Goal: Transaction & Acquisition: Purchase product/service

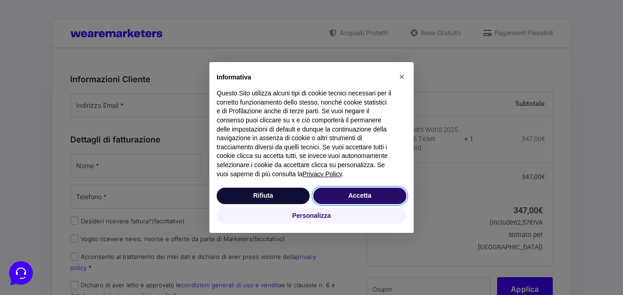
click at [344, 196] on button "Accetta" at bounding box center [359, 195] width 93 height 16
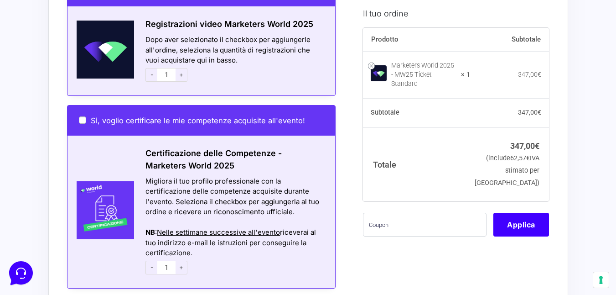
scroll to position [559, 0]
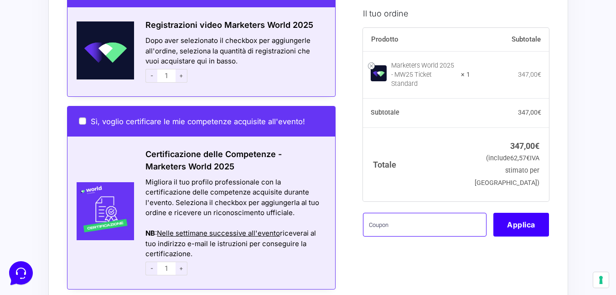
click at [380, 224] on input "text" at bounding box center [425, 224] width 124 height 24
paste input "MONETIZZANDO15"
type input "MONETIZZANDO15"
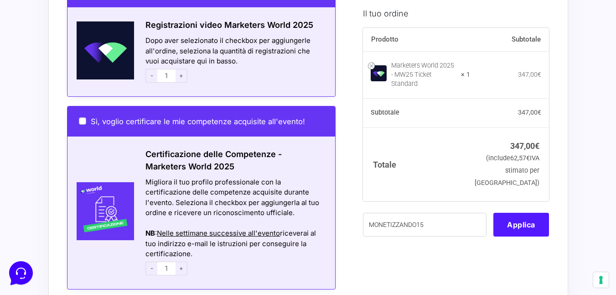
click at [530, 214] on button "Applica" at bounding box center [521, 224] width 56 height 24
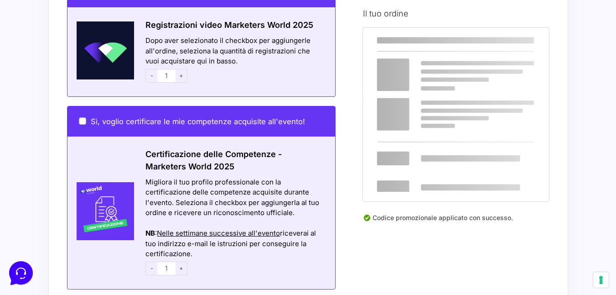
click at [522, 219] on div "Codice promozionale applicato con successo." at bounding box center [456, 220] width 186 height 17
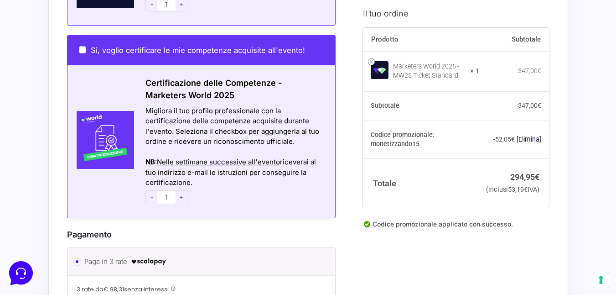
scroll to position [628, 0]
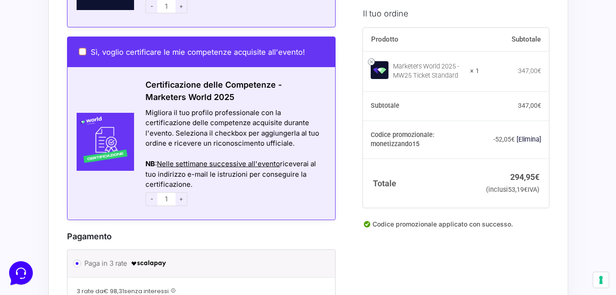
click at [80, 48] on input "Sì, voglio certificare le mie competenze acquisite all'evento!" at bounding box center [82, 51] width 7 height 7
checkbox input "true"
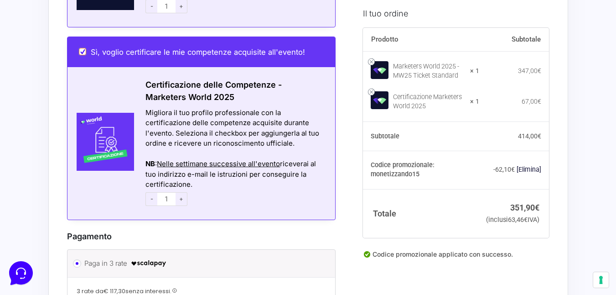
click at [81, 48] on input "Sì, voglio certificare le mie competenze acquisite all'evento!" at bounding box center [82, 51] width 7 height 7
checkbox input "false"
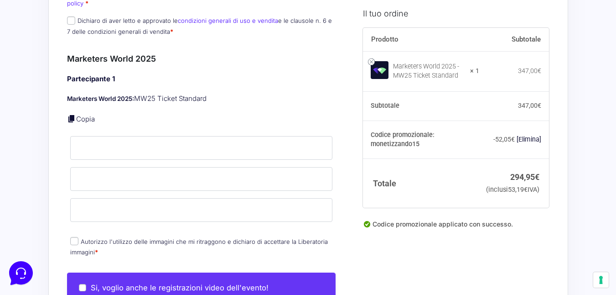
scroll to position [209, 0]
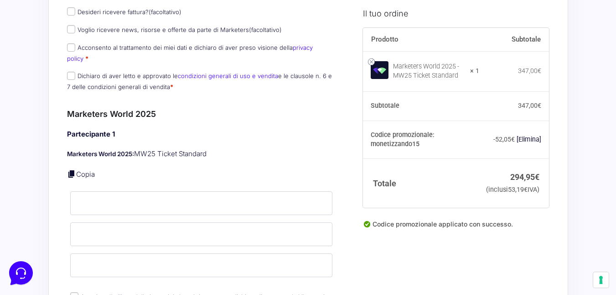
click at [528, 136] on link "[Elimina]" at bounding box center [529, 138] width 25 height 7
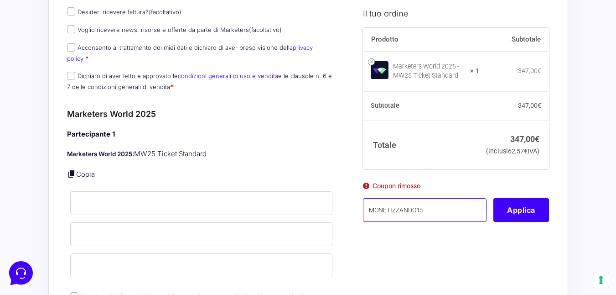
click at [429, 222] on input "MONETIZZANDO15" at bounding box center [425, 210] width 124 height 24
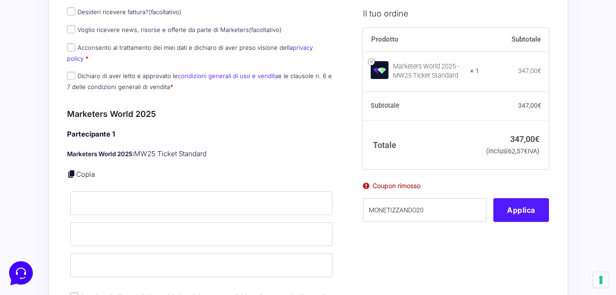
click at [544, 222] on button "Applica" at bounding box center [521, 210] width 56 height 24
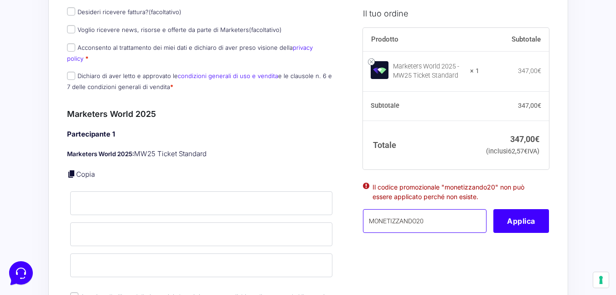
click at [439, 233] on input "MONETIZZANDO20" at bounding box center [425, 221] width 124 height 24
type input "MONETIZZANDO15"
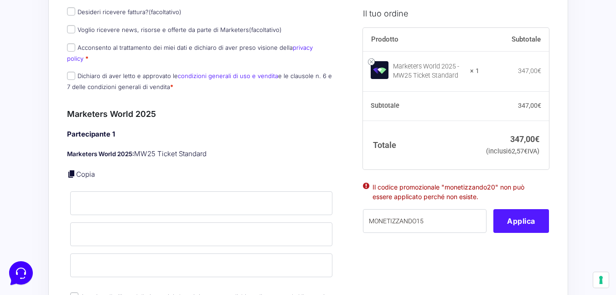
click at [506, 233] on button "Applica" at bounding box center [521, 221] width 56 height 24
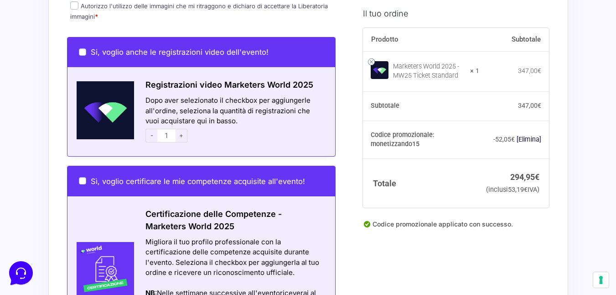
scroll to position [499, 0]
